Goal: Navigation & Orientation: Find specific page/section

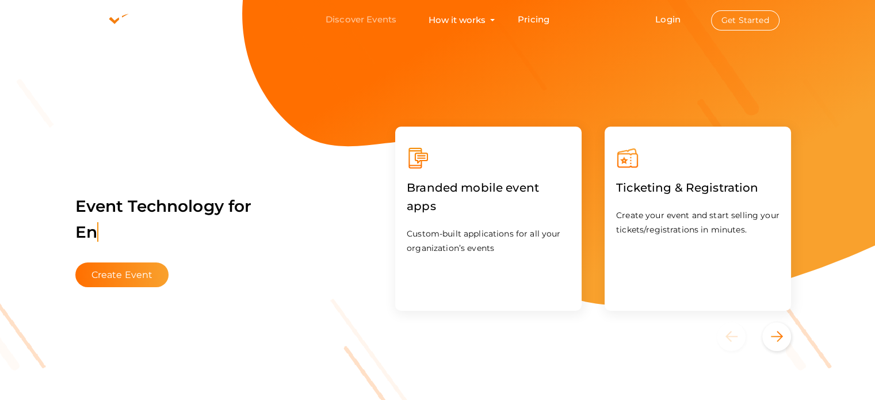
click at [364, 20] on link "Discover Events" at bounding box center [361, 19] width 71 height 21
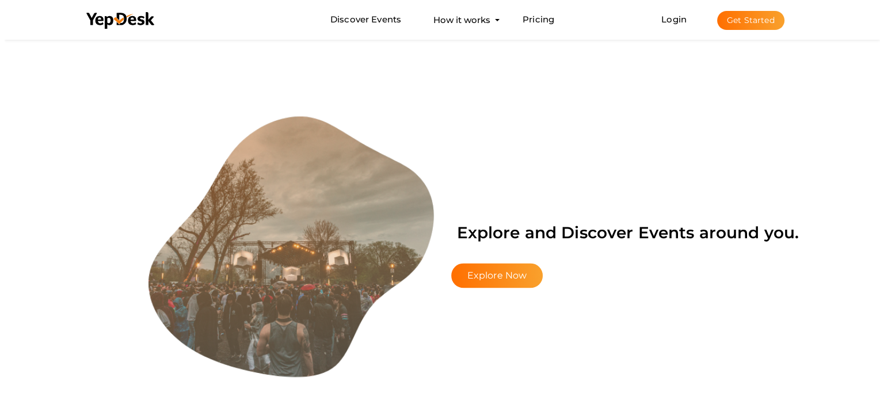
scroll to position [1749, 0]
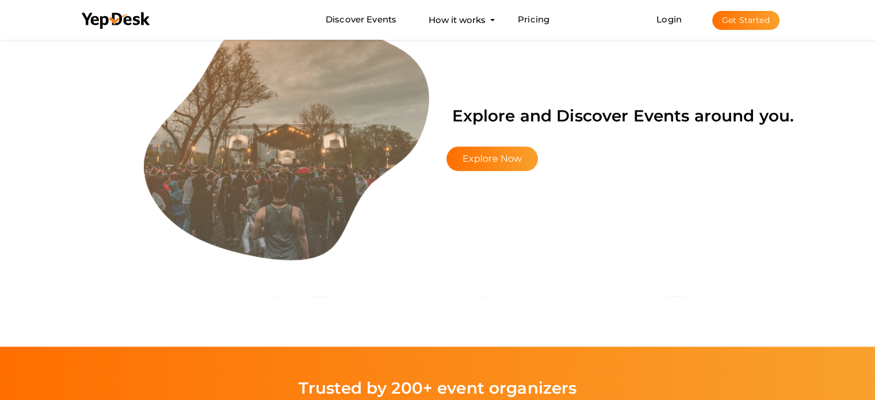
click at [676, 12] on li "Login Get Started Branded mobile event apps YepDesk Meet Powerful Registration …" at bounding box center [718, 20] width 169 height 38
click at [668, 21] on link "Login" at bounding box center [669, 19] width 25 height 11
